Goal: Task Accomplishment & Management: Manage account settings

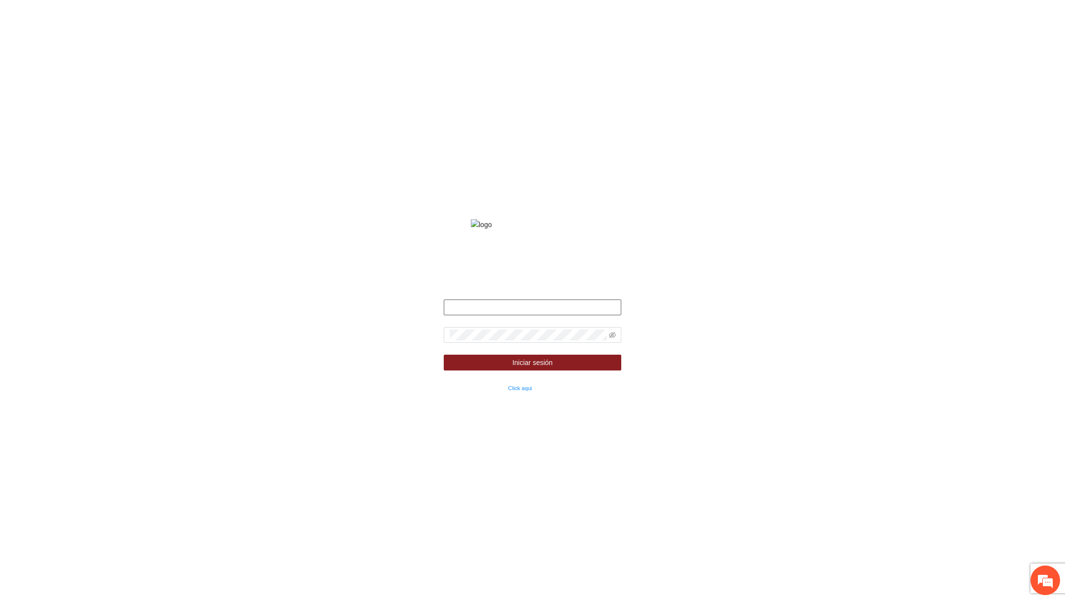
click at [577, 315] on input "text" at bounding box center [532, 308] width 177 height 16
type input "*"
click at [471, 315] on input "*****" at bounding box center [532, 308] width 177 height 16
click at [484, 341] on span at bounding box center [532, 335] width 177 height 16
click at [508, 315] on input "*****" at bounding box center [532, 308] width 177 height 16
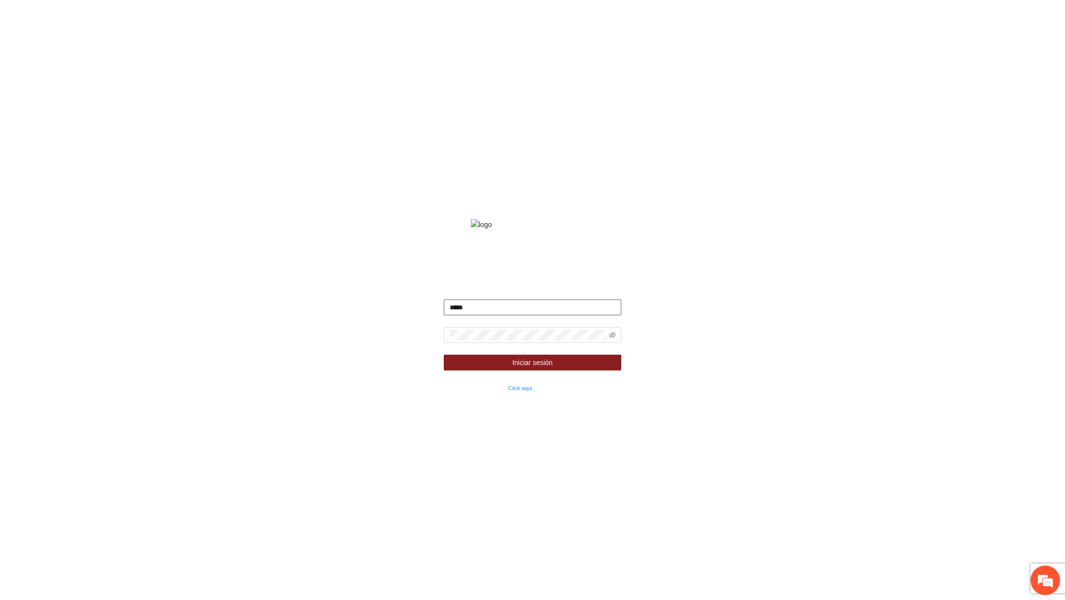
type input "**********"
click at [613, 337] on icon "eye-invisible" at bounding box center [612, 336] width 2 height 2
click at [527, 368] on span "Iniciar sesión" at bounding box center [532, 362] width 40 height 11
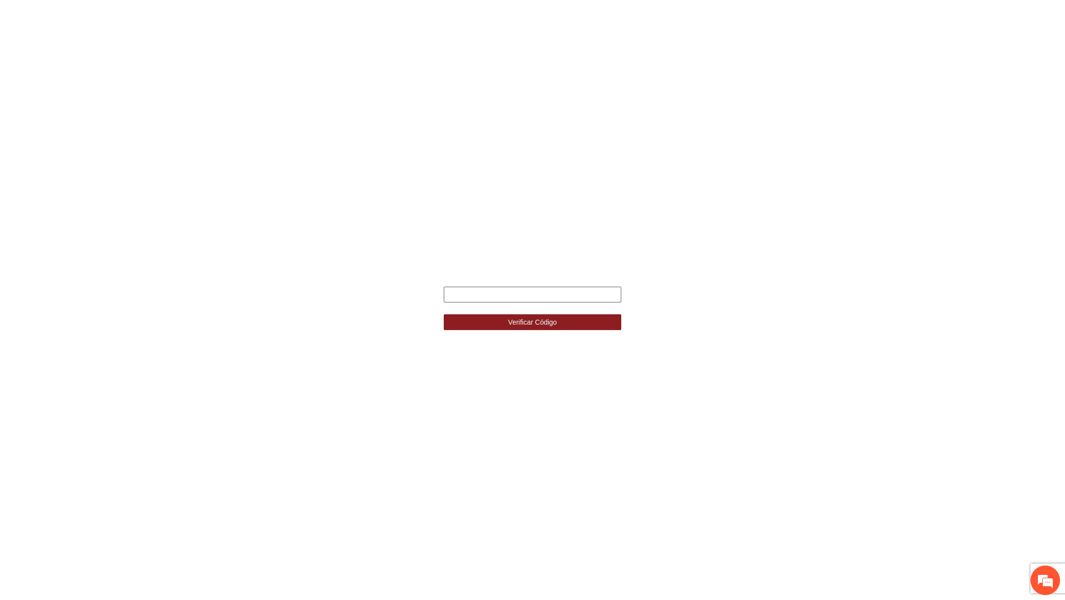
click at [514, 297] on input "text" at bounding box center [532, 295] width 177 height 16
paste input "******"
type input "******"
click at [444, 314] on button "Verificar Código" at bounding box center [532, 322] width 177 height 16
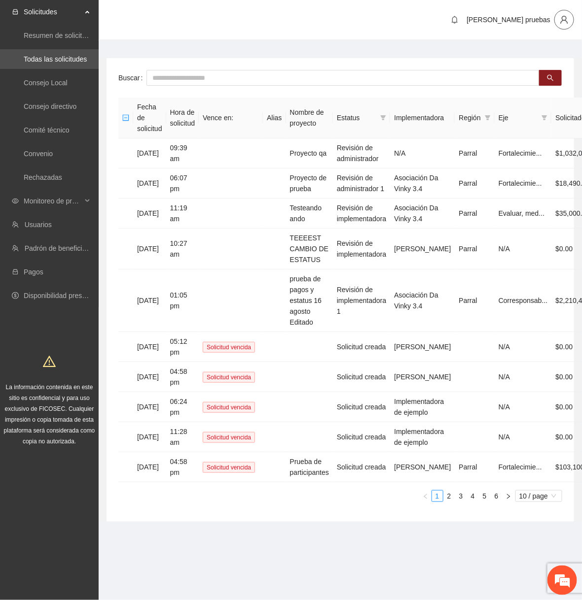
click at [567, 18] on icon "user" at bounding box center [563, 19] width 9 height 9
click at [572, 78] on span "Cerrar sesión" at bounding box center [573, 83] width 27 height 22
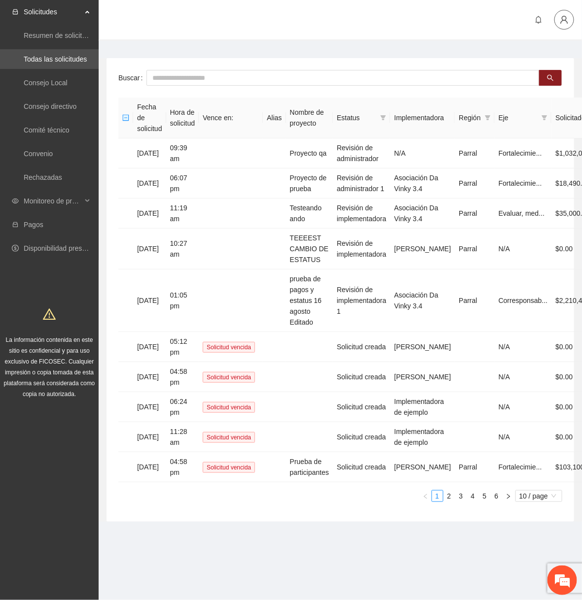
click at [560, 24] on button "button" at bounding box center [564, 20] width 20 height 20
click at [563, 84] on span "Cerrar sesión" at bounding box center [573, 83] width 27 height 22
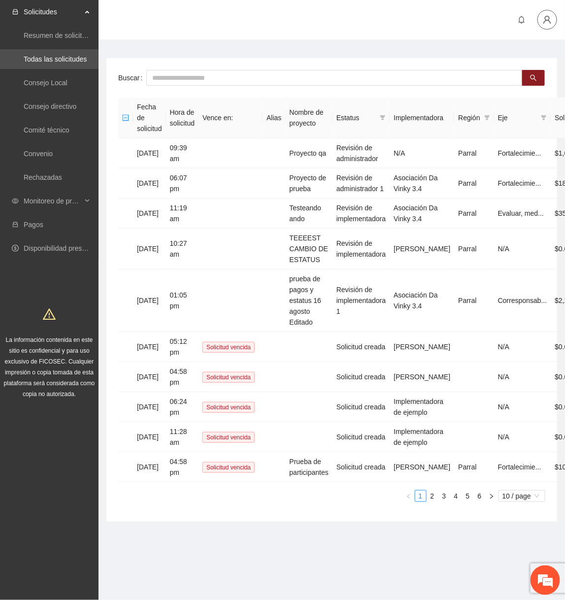
click at [546, 20] on icon "user" at bounding box center [547, 20] width 7 height 8
click at [551, 88] on span "Cerrar sesión" at bounding box center [557, 83] width 27 height 22
click at [548, 21] on icon "user" at bounding box center [547, 19] width 9 height 9
click at [556, 87] on span "Cerrar sesión" at bounding box center [557, 83] width 27 height 22
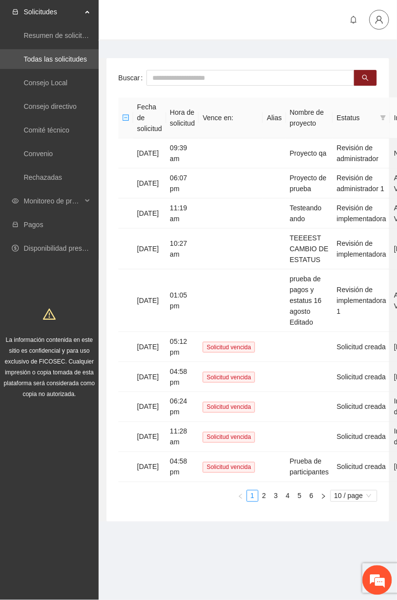
click at [376, 20] on icon "user" at bounding box center [379, 19] width 9 height 9
click at [383, 86] on span "Cerrar sesión" at bounding box center [388, 83] width 27 height 22
click at [382, 21] on icon "user" at bounding box center [379, 19] width 9 height 9
click at [389, 78] on span "Cerrar sesión" at bounding box center [388, 83] width 27 height 22
click at [376, 16] on icon "user" at bounding box center [379, 19] width 9 height 9
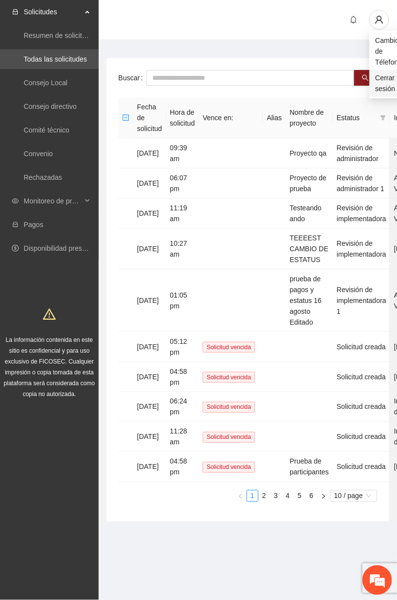
click at [374, 81] on li "Cerrar sesión" at bounding box center [388, 83] width 38 height 27
